Goal: Information Seeking & Learning: Learn about a topic

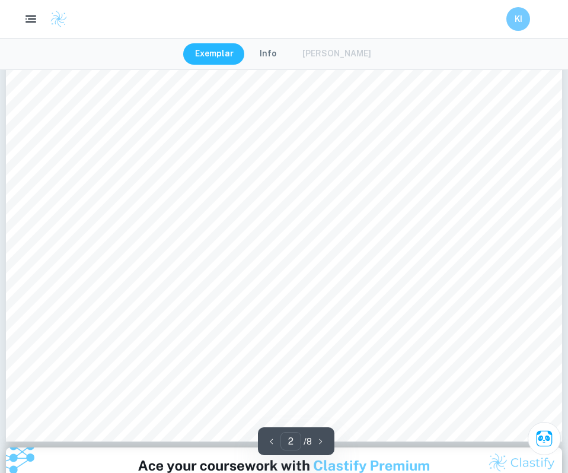
scroll to position [1309, 0]
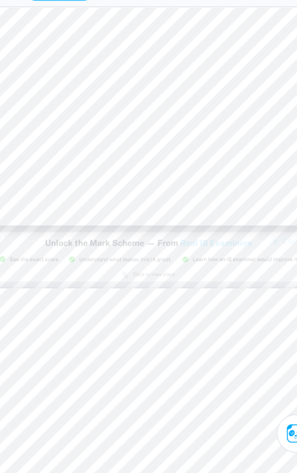
scroll to position [684, 3]
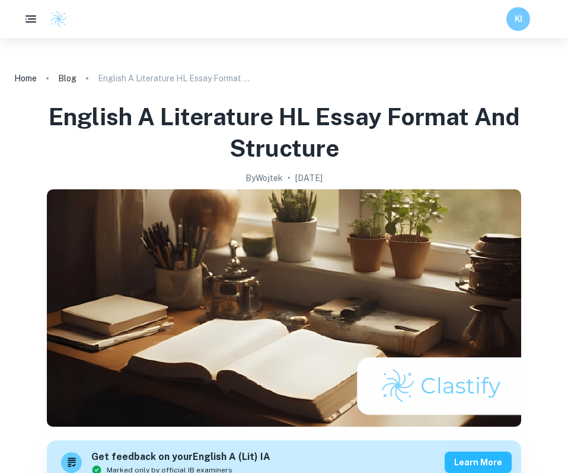
scroll to position [1812, 0]
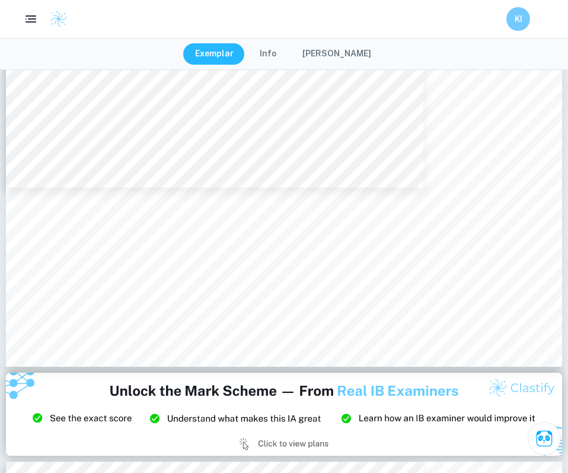
scroll to position [1246, 0]
